Goal: Task Accomplishment & Management: Use online tool/utility

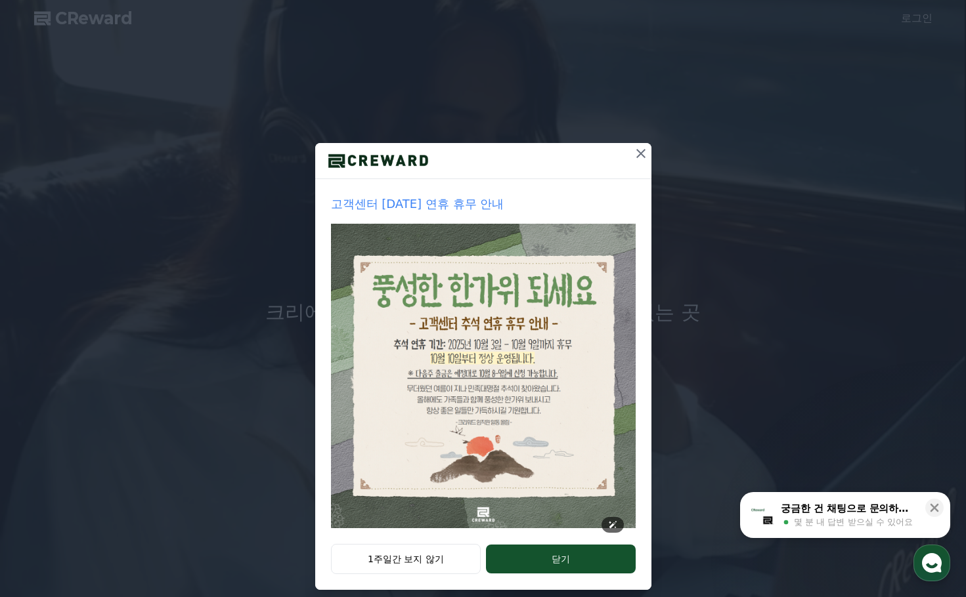
scroll to position [28, 0]
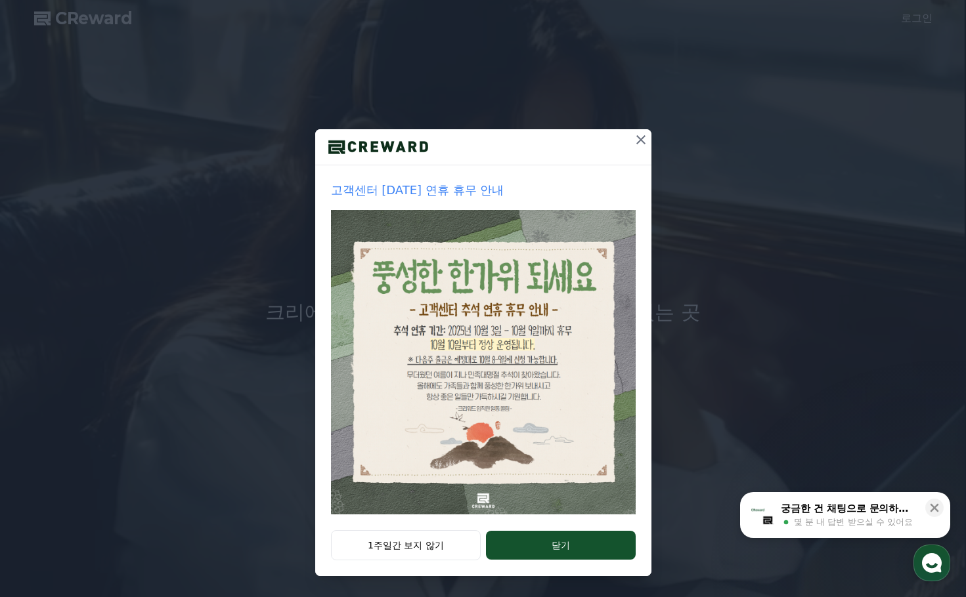
click at [633, 142] on icon at bounding box center [641, 140] width 16 height 16
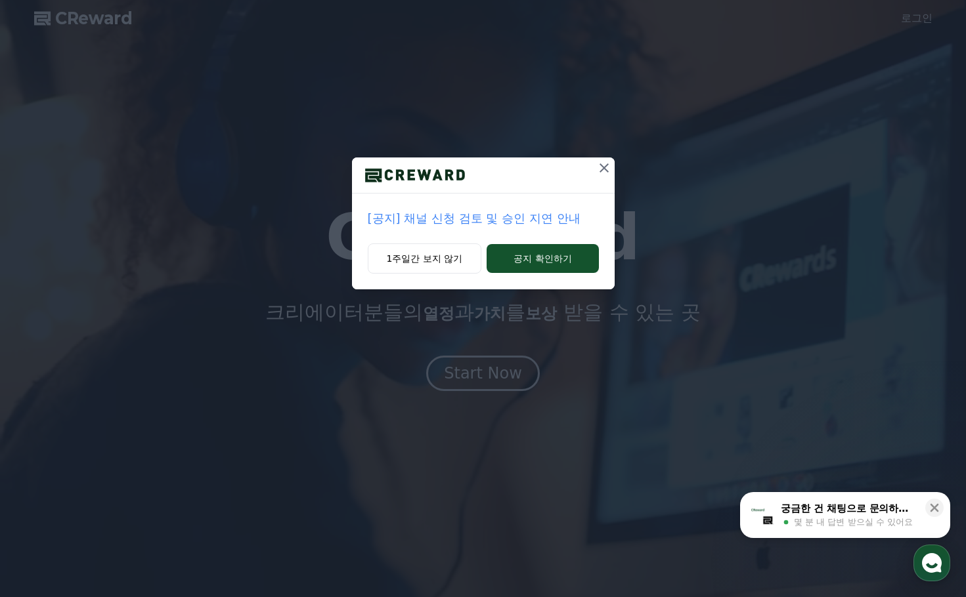
scroll to position [0, 0]
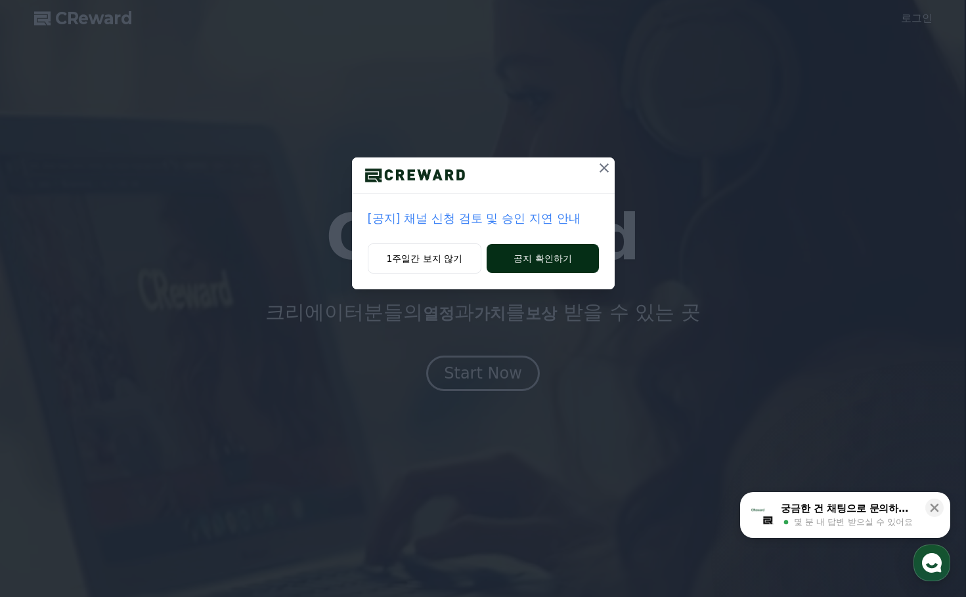
click at [529, 261] on button "공지 확인하기" at bounding box center [542, 258] width 112 height 29
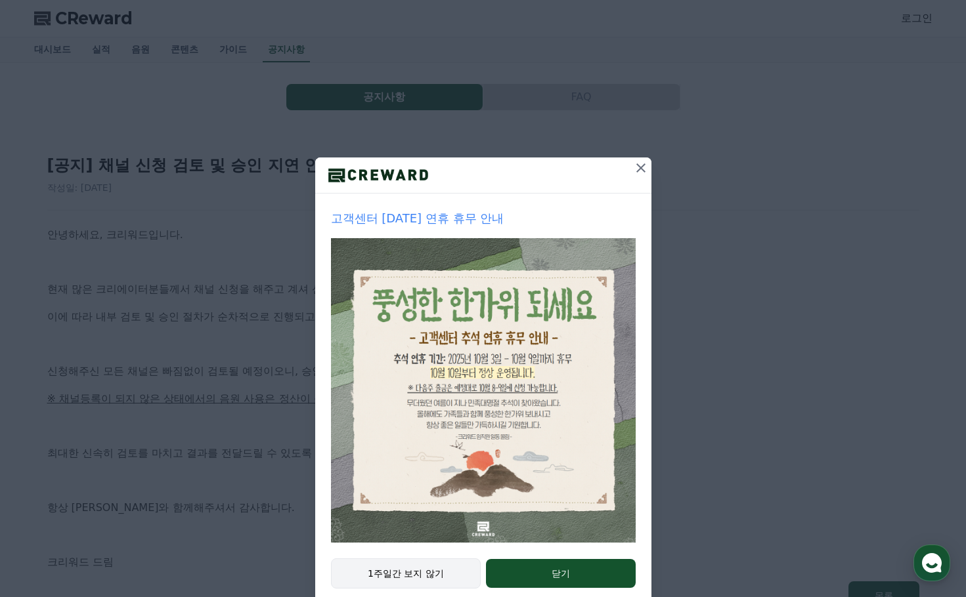
click at [382, 572] on button "1주일간 보지 않기" at bounding box center [406, 574] width 150 height 30
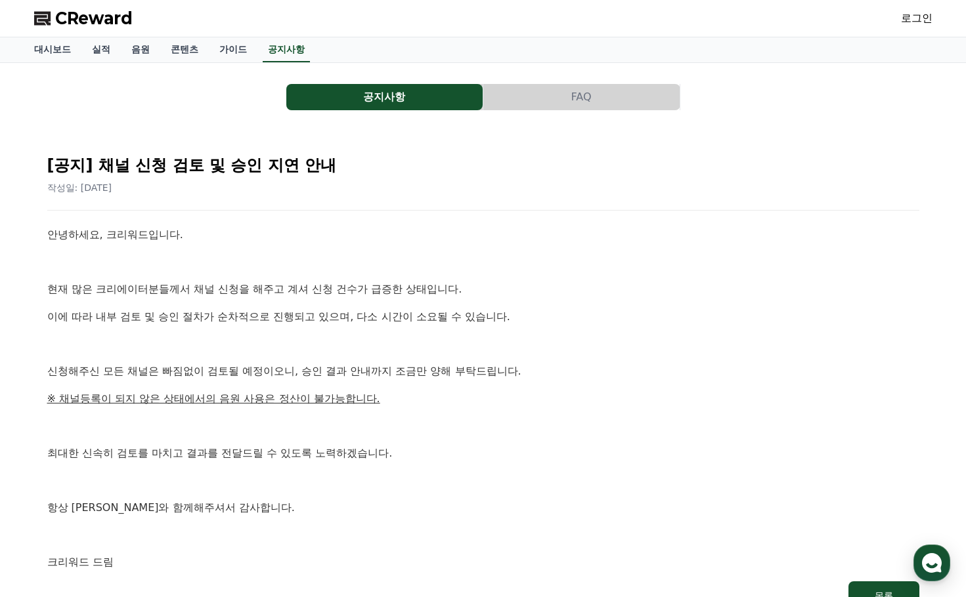
click at [915, 16] on link "로그인" at bounding box center [917, 19] width 32 height 16
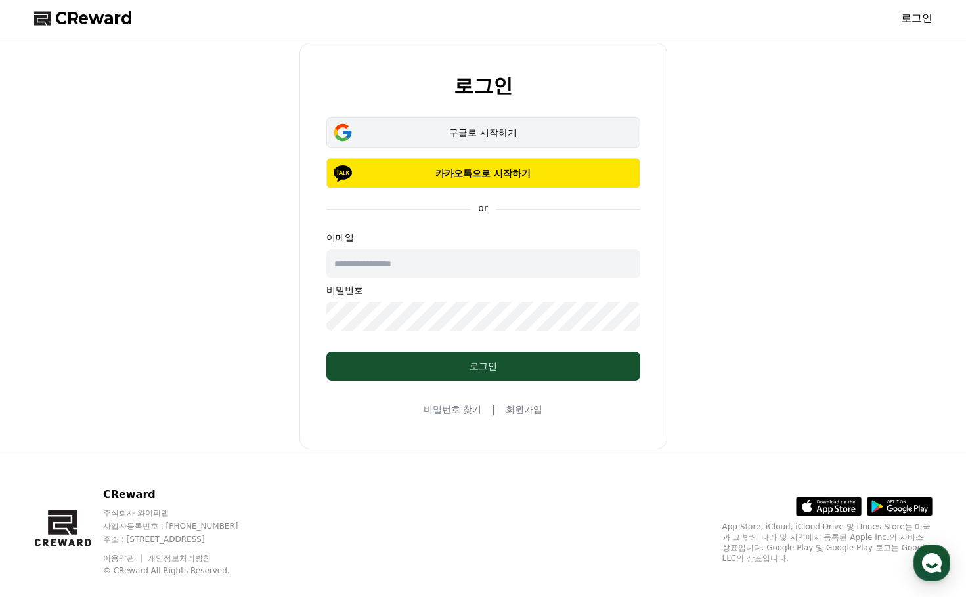
click at [477, 135] on div "구글로 시작하기" at bounding box center [483, 132] width 276 height 13
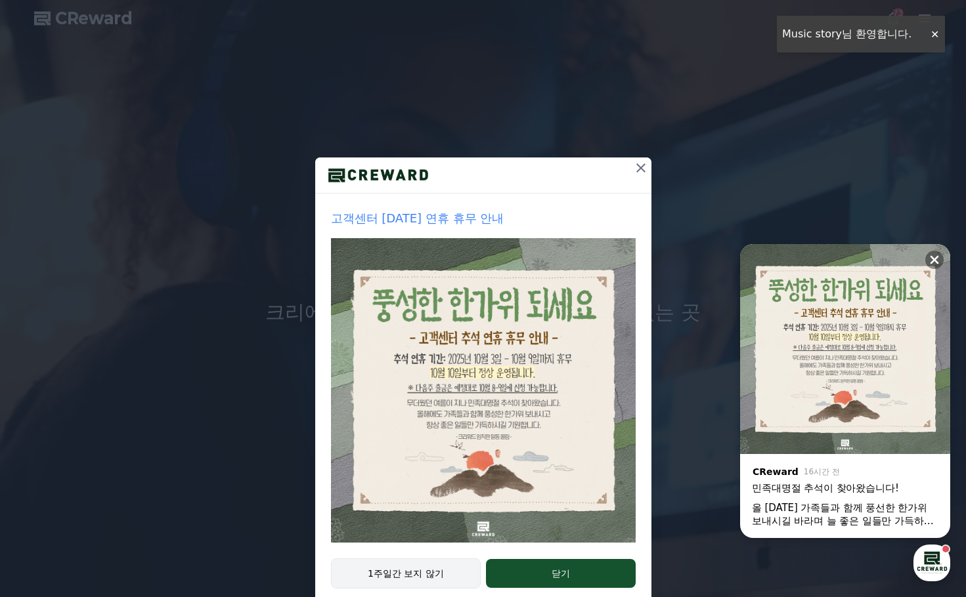
click at [412, 569] on button "1주일간 보지 않기" at bounding box center [406, 574] width 150 height 30
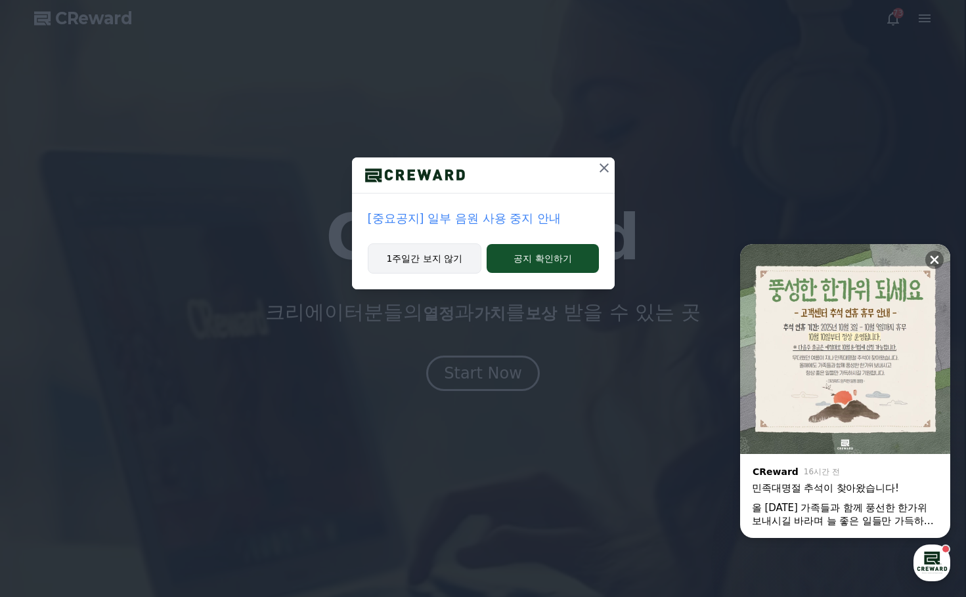
click at [421, 256] on button "1주일간 보지 않기" at bounding box center [425, 259] width 114 height 30
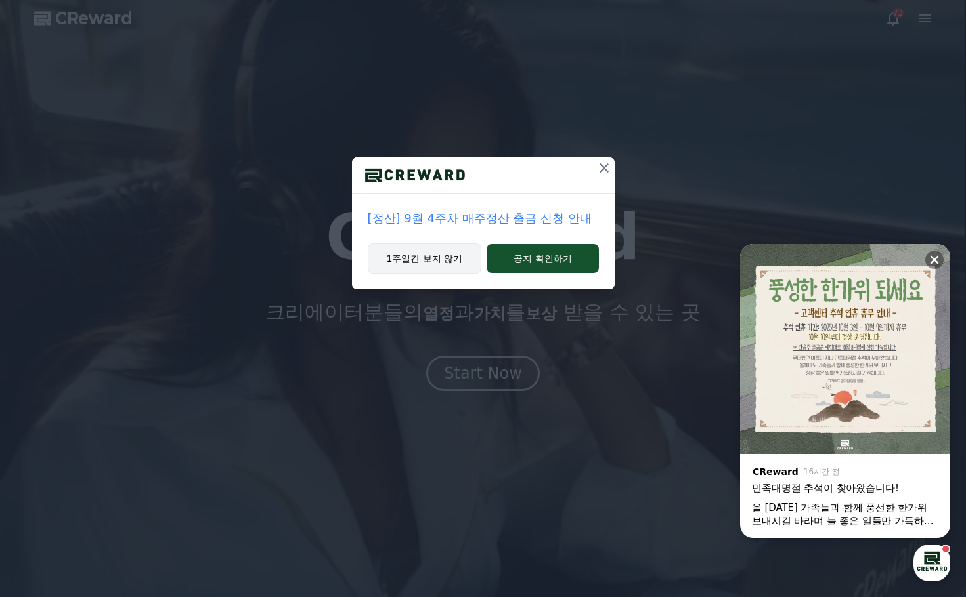
click at [421, 256] on button "1주일간 보지 않기" at bounding box center [425, 259] width 114 height 30
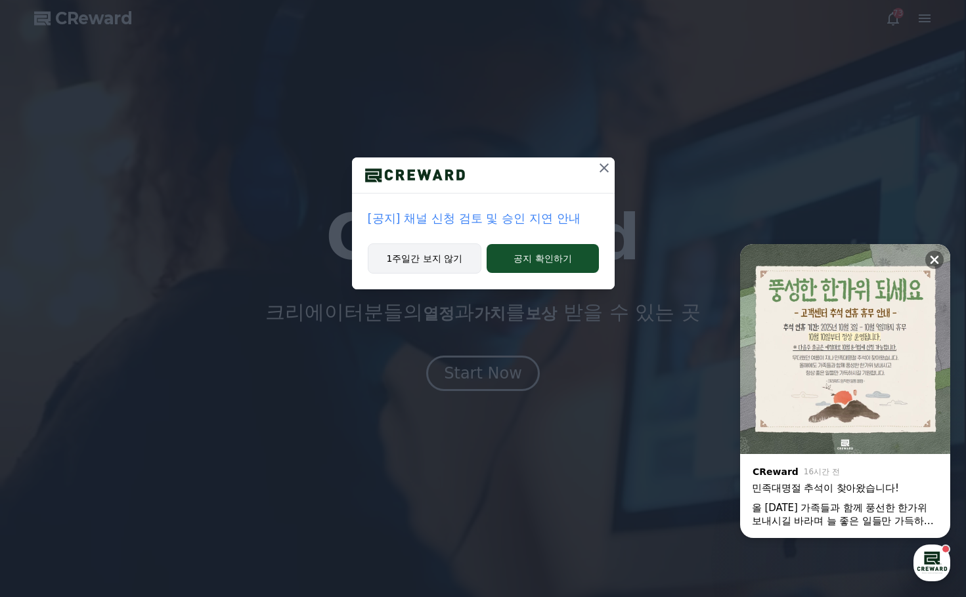
click at [421, 256] on button "1주일간 보지 않기" at bounding box center [425, 259] width 114 height 30
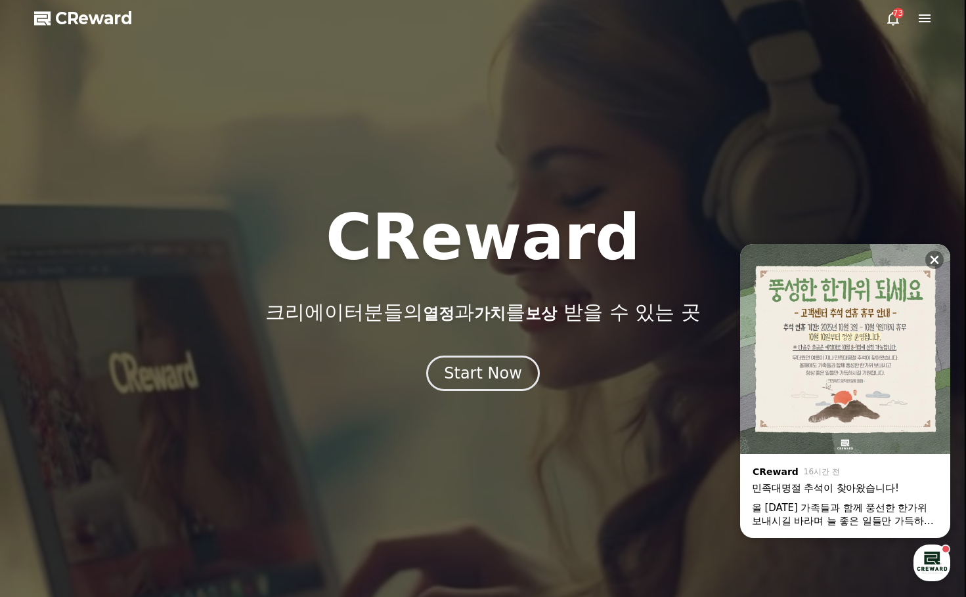
click at [421, 256] on h1 "CReward" at bounding box center [483, 237] width 314 height 63
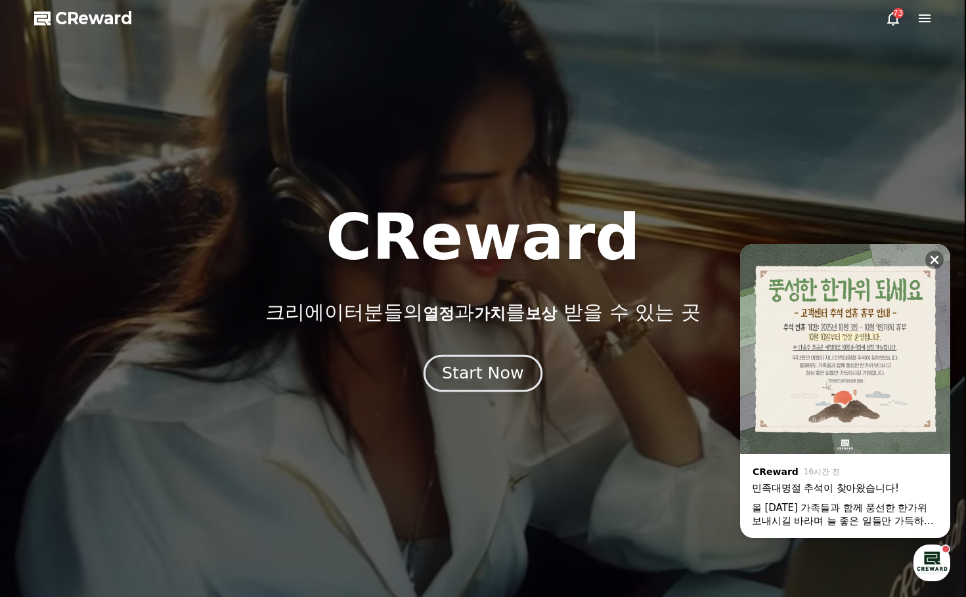
click at [462, 374] on div "Start Now" at bounding box center [482, 373] width 81 height 22
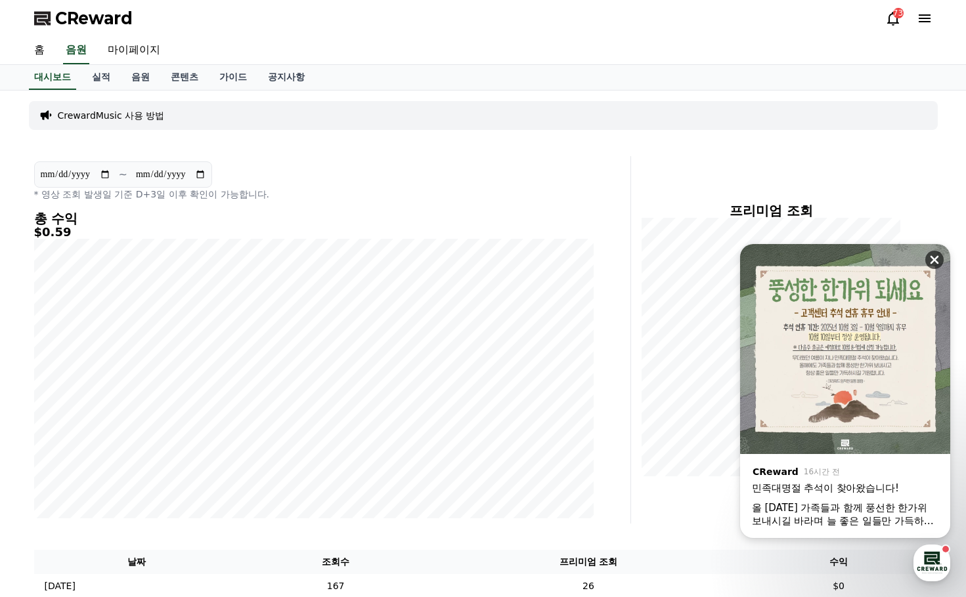
click at [936, 257] on icon at bounding box center [934, 259] width 13 height 13
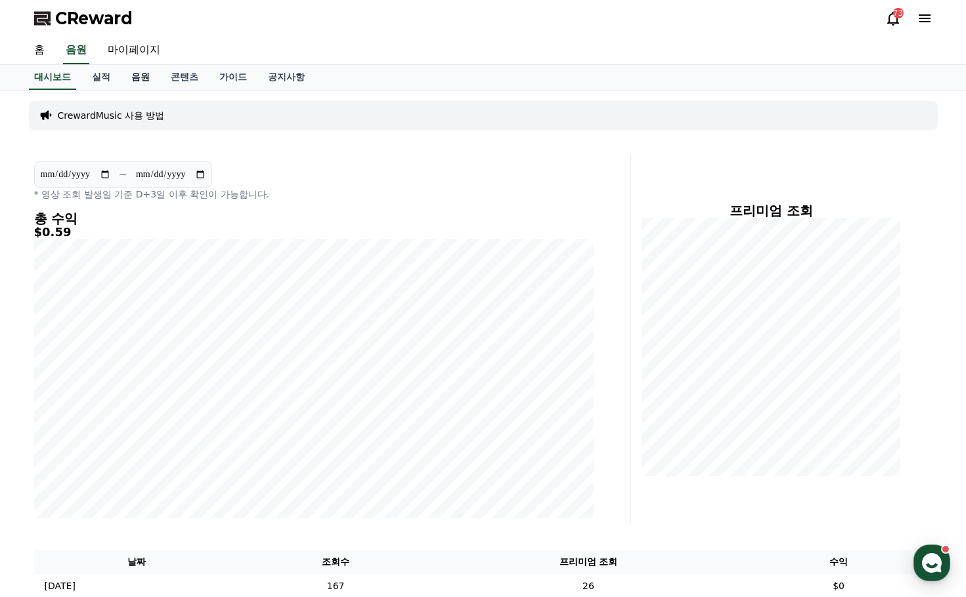
click at [139, 77] on link "음원" at bounding box center [140, 77] width 39 height 25
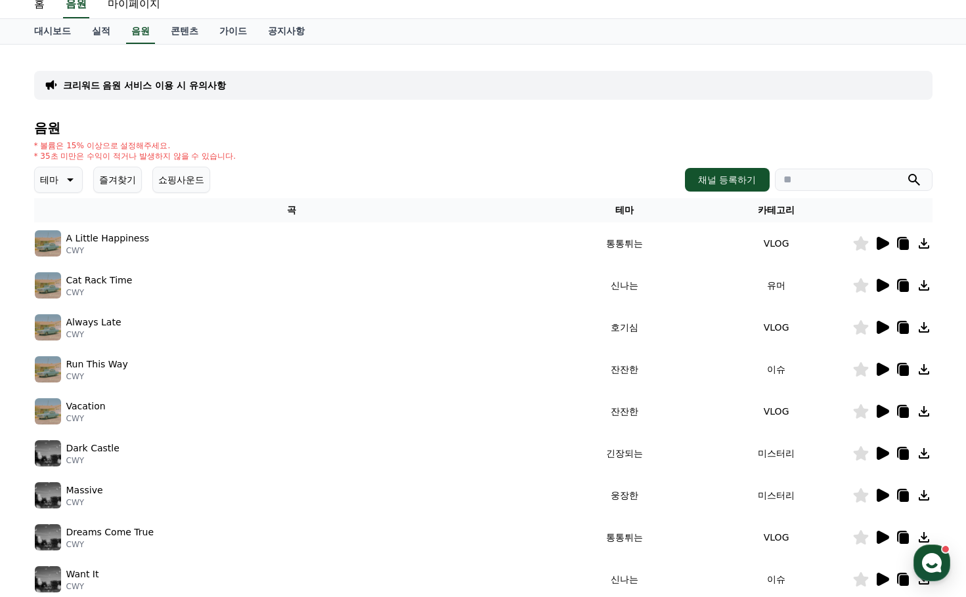
scroll to position [66, 0]
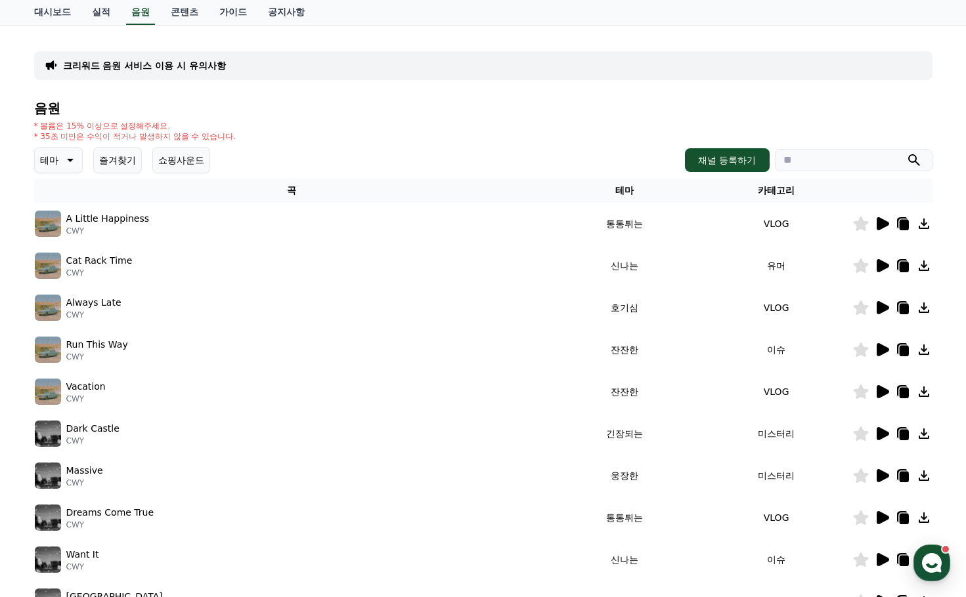
click at [68, 158] on icon at bounding box center [69, 160] width 16 height 16
click at [64, 230] on button "어두운" at bounding box center [55, 231] width 38 height 29
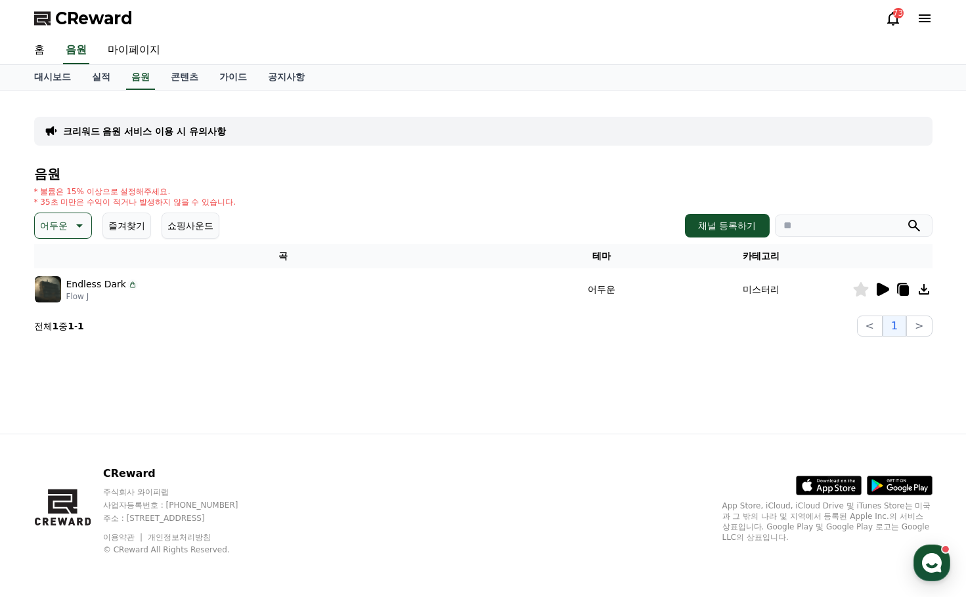
click at [878, 289] on icon at bounding box center [882, 289] width 12 height 13
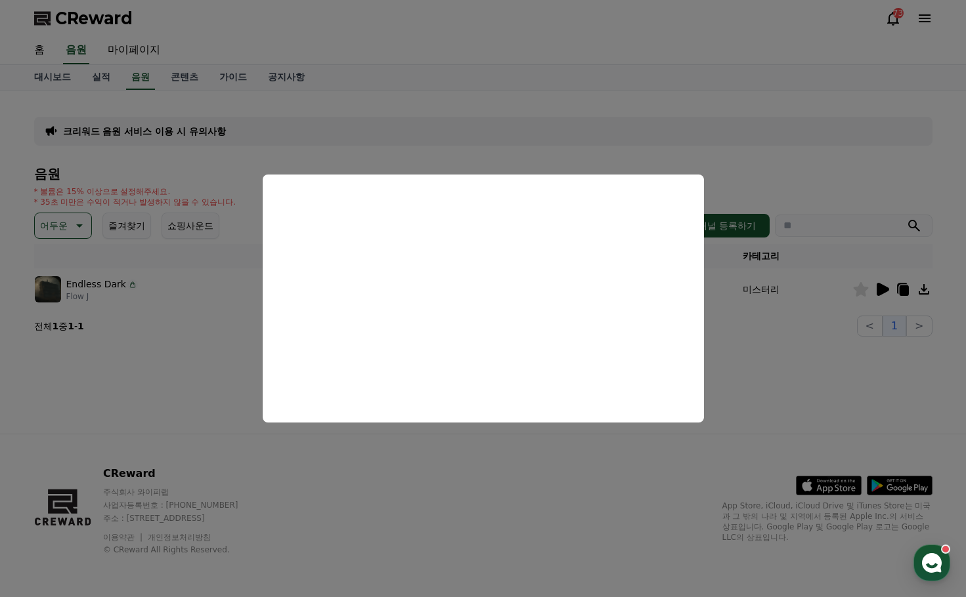
click at [219, 341] on button "close modal" at bounding box center [483, 298] width 966 height 597
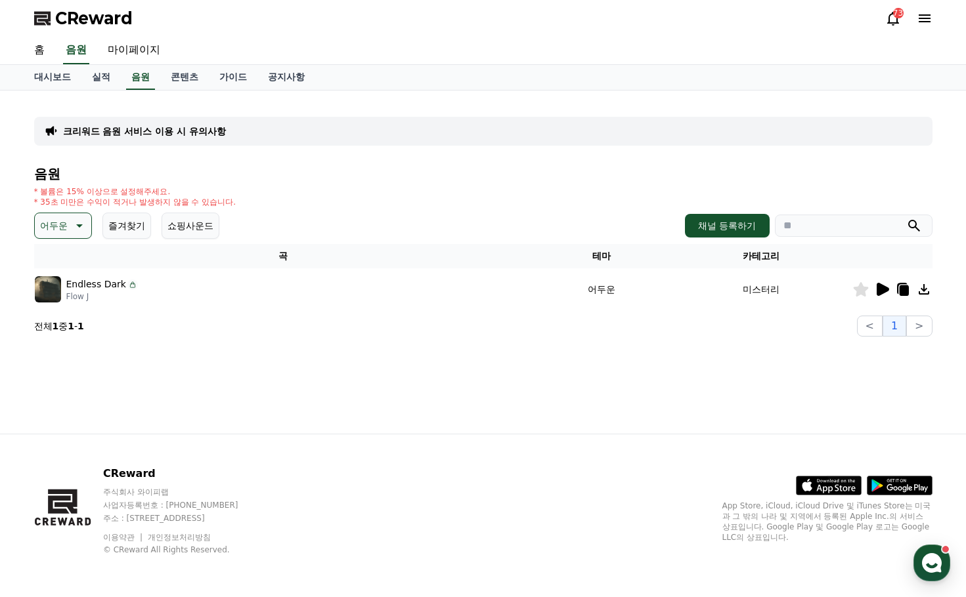
click at [922, 291] on icon at bounding box center [924, 290] width 16 height 16
click at [670, 339] on div "크리워드 음원 서비스 이용 시 유의사항 음원 * 볼륨은 15% 이상으로 설정해주세요. * 35초 미만은 수익이 적거나 발생하지 않을 수 있습니…" at bounding box center [483, 219] width 909 height 246
